Goal: Find specific page/section: Find specific page/section

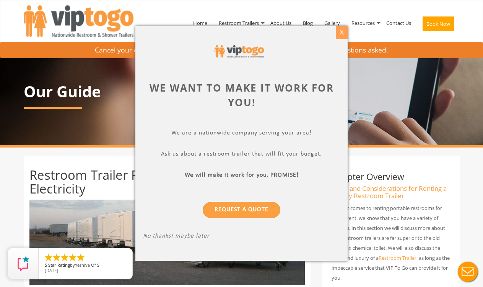
click at [343, 32] on div "X" at bounding box center [342, 32] width 12 height 13
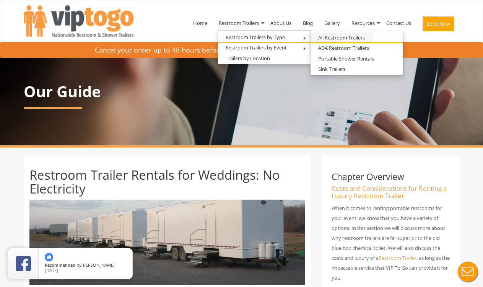
click at [333, 38] on link "All Restroom Trailers" at bounding box center [342, 38] width 62 height 10
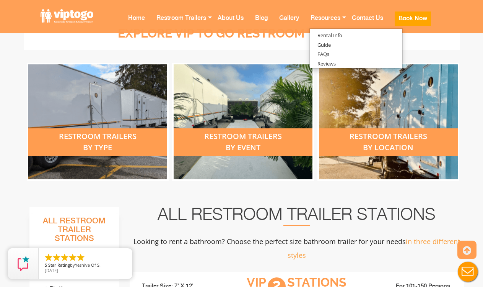
scroll to position [289, 0]
click at [232, 105] on div "restroom trailers by event" at bounding box center [243, 121] width 139 height 115
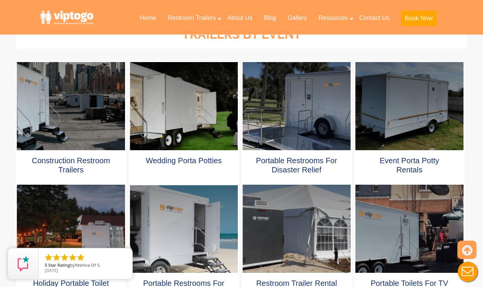
scroll to position [380, 0]
click at [200, 118] on div at bounding box center [184, 106] width 108 height 88
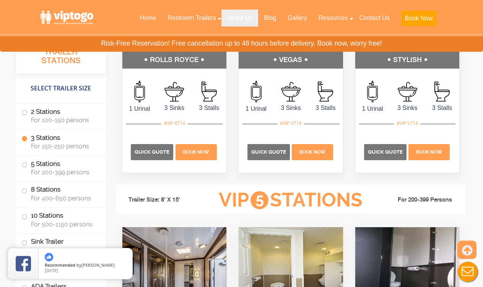
scroll to position [1384, 0]
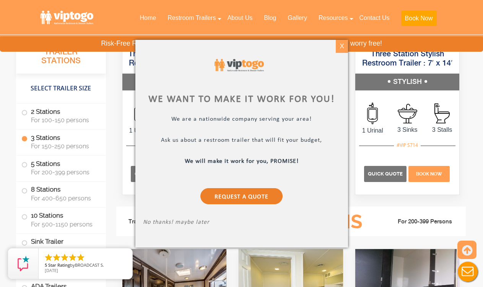
click at [343, 45] on div "X" at bounding box center [342, 46] width 12 height 13
